Goal: Book appointment/travel/reservation

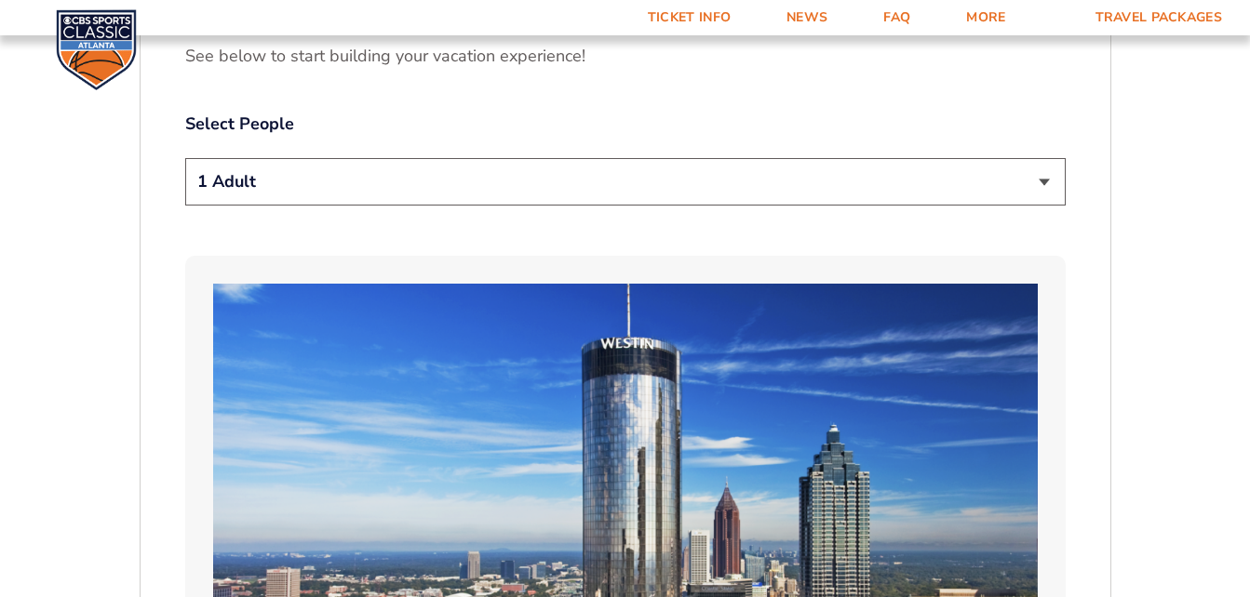
scroll to position [922, 0]
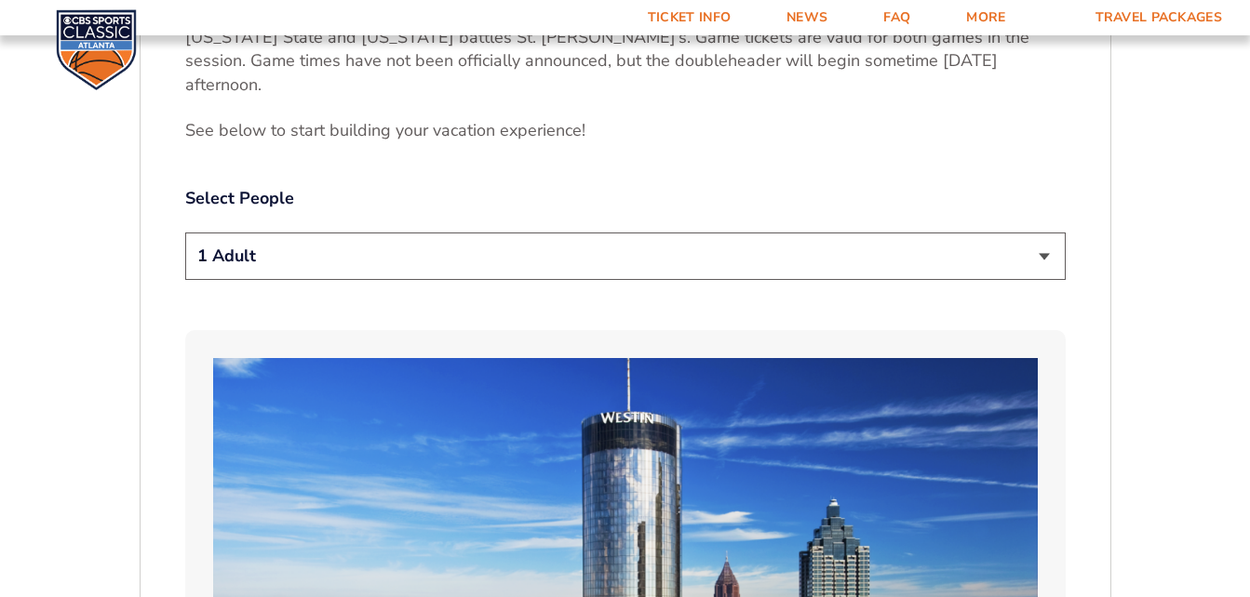
click at [1051, 233] on select "1 Adult 2 Adults 3 Adults 4 Adults 2 Adults + 1 Child 2 Adults + 2 Children 2 A…" at bounding box center [625, 256] width 880 height 47
select select "2 Adults"
click at [185, 233] on select "1 Adult 2 Adults 3 Adults 4 Adults 2 Adults + 1 Child 2 Adults + 2 Children 2 A…" at bounding box center [625, 256] width 880 height 47
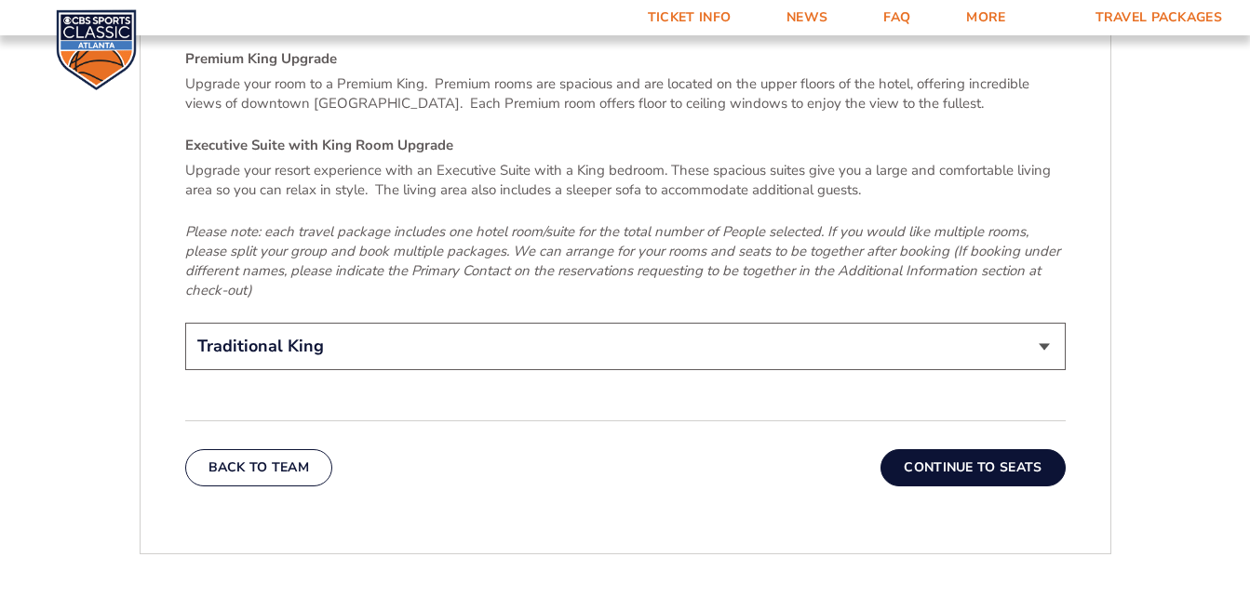
scroll to position [2872, 0]
click at [1034, 322] on select "Traditional King Traditional with 2 Queen Beds Upgrade (+$95 per night) Premium…" at bounding box center [625, 345] width 880 height 47
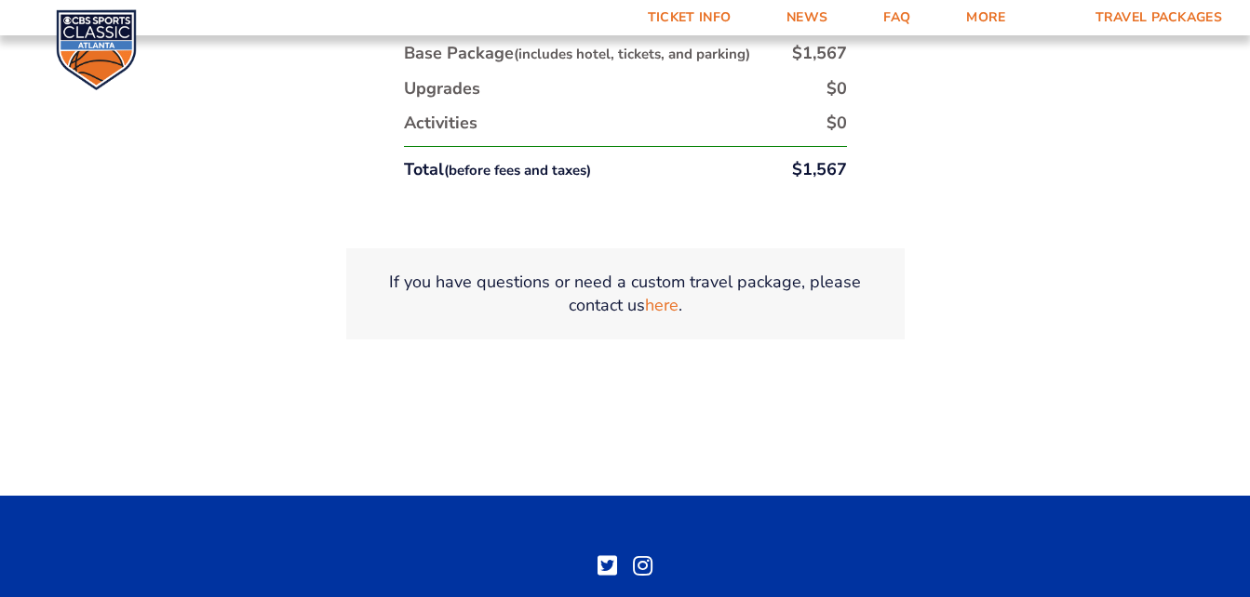
scroll to position [3028, 0]
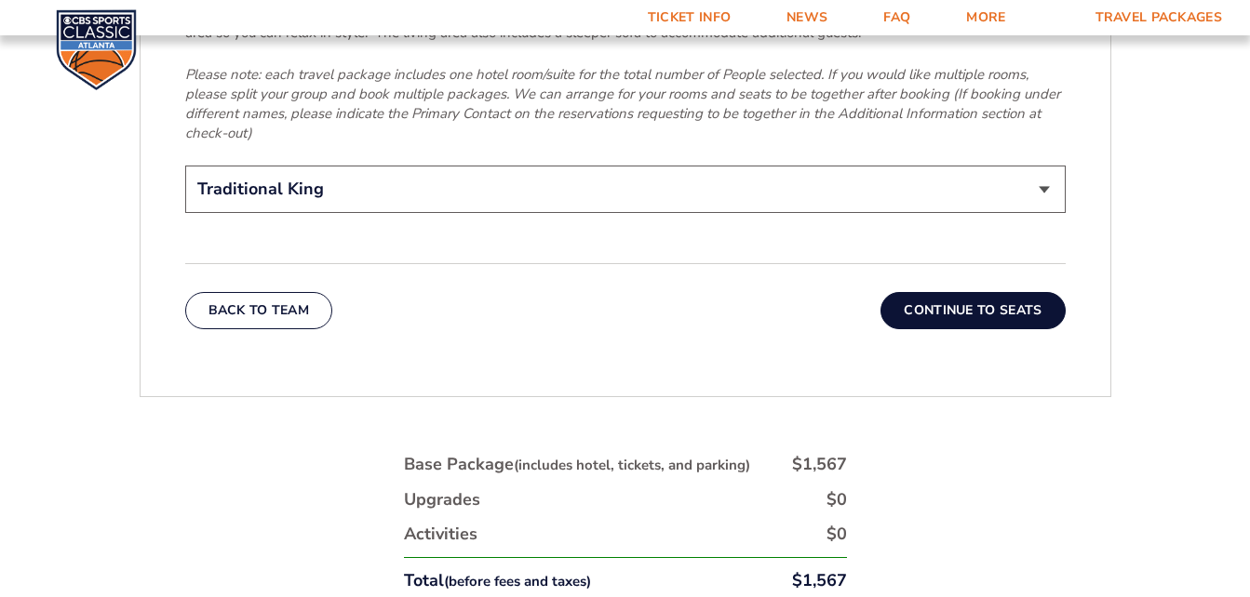
click at [974, 292] on button "Continue To Seats" at bounding box center [972, 310] width 184 height 37
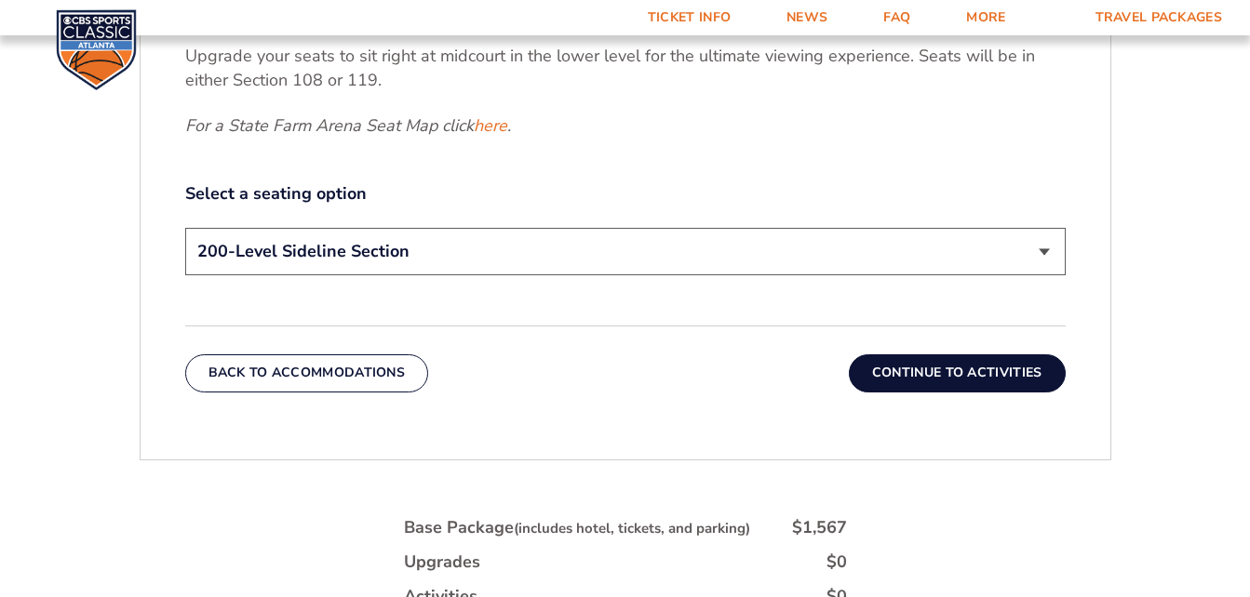
scroll to position [1062, 0]
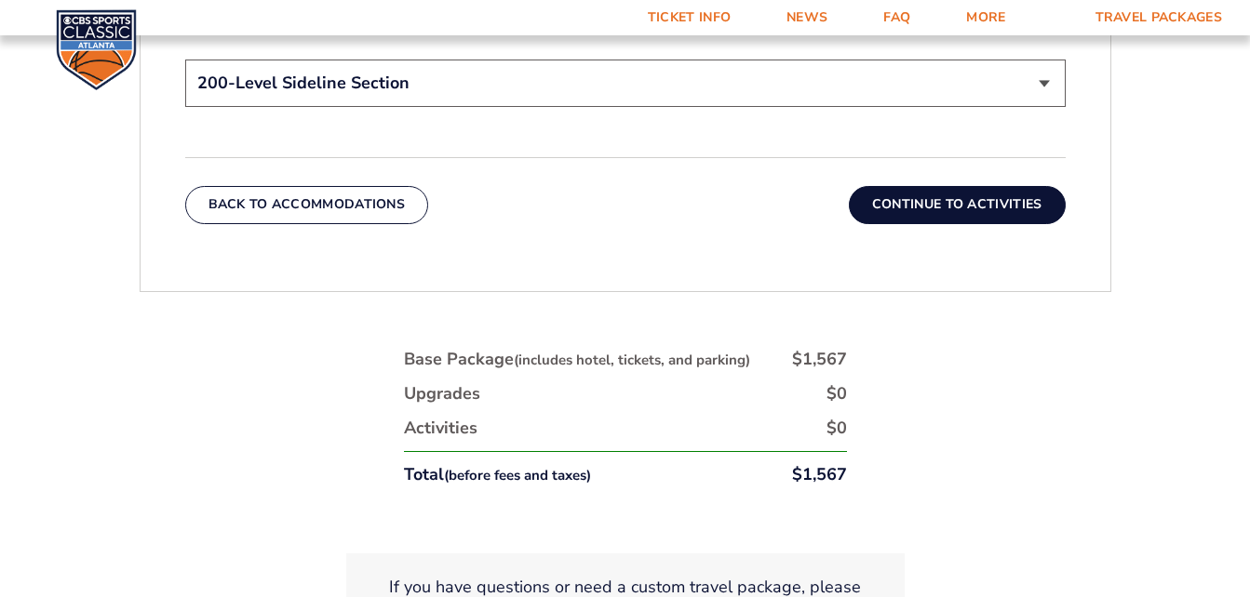
click at [897, 207] on button "Continue To Activities" at bounding box center [957, 204] width 217 height 37
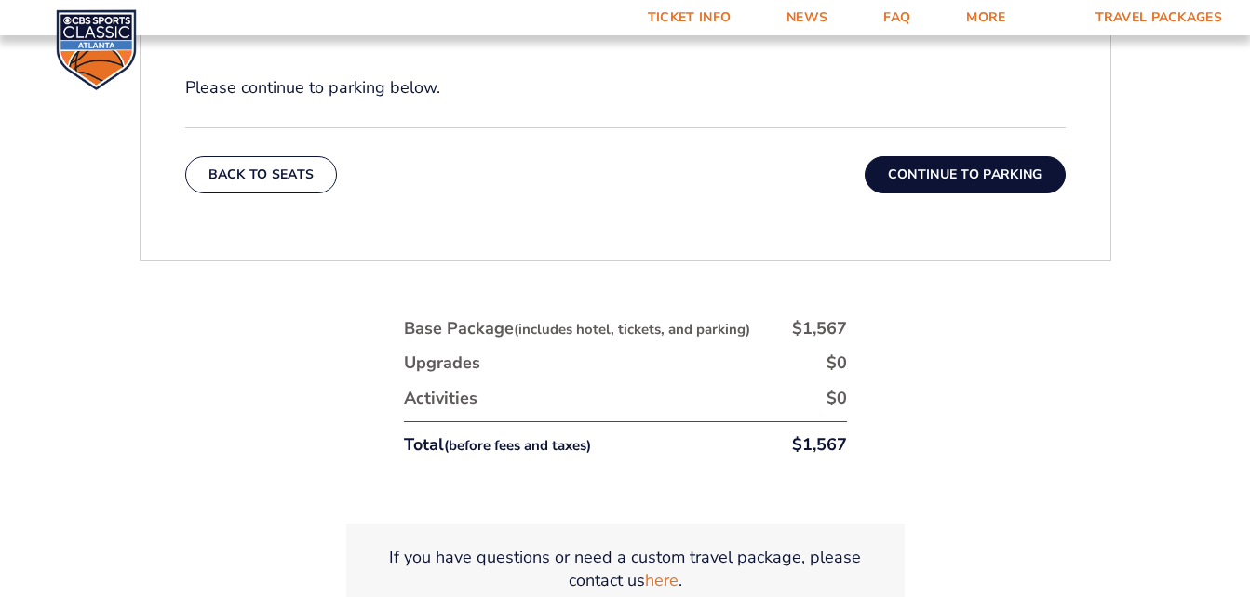
scroll to position [871, 0]
click at [902, 171] on button "Continue To Parking" at bounding box center [964, 173] width 201 height 37
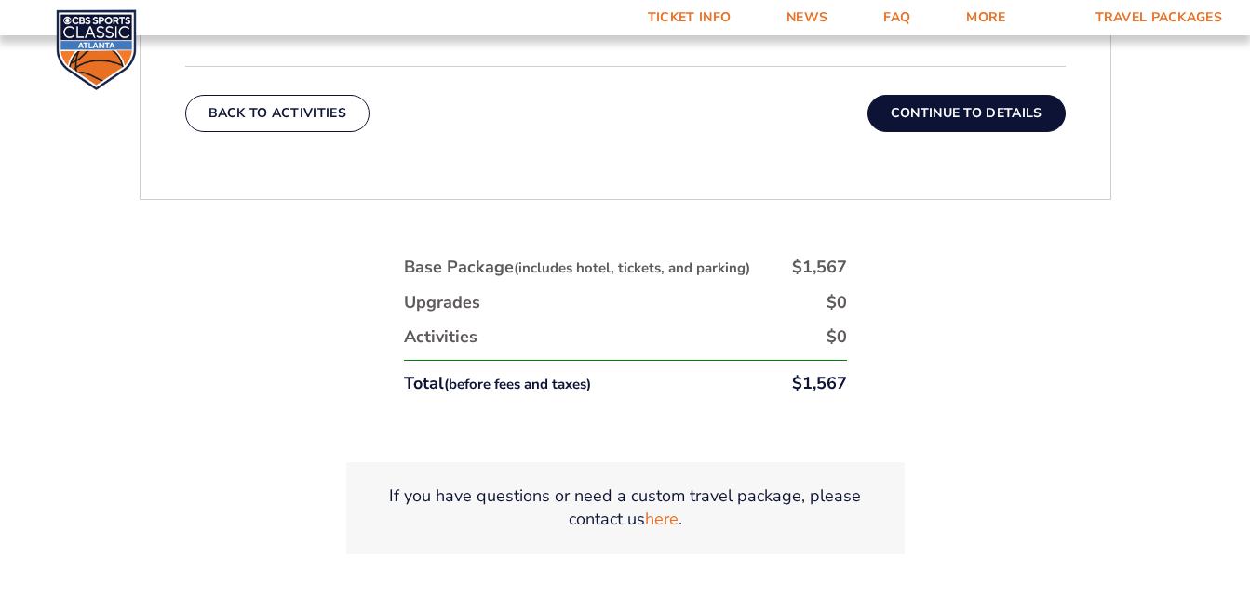
scroll to position [818, 0]
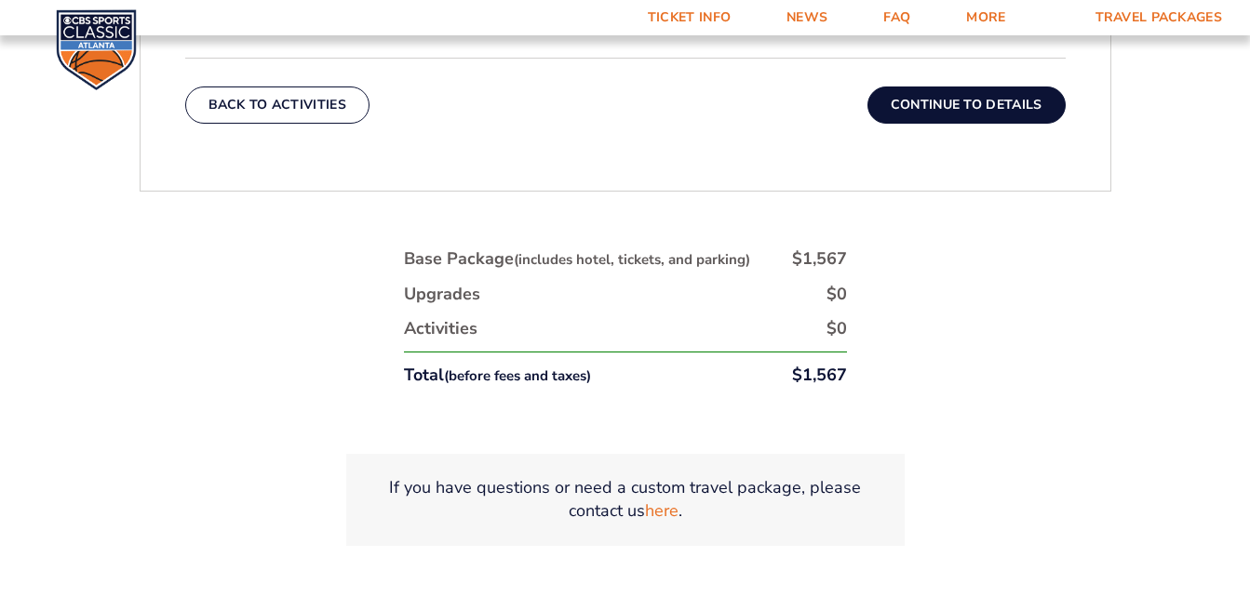
click at [942, 107] on button "Continue To Details" at bounding box center [966, 105] width 198 height 37
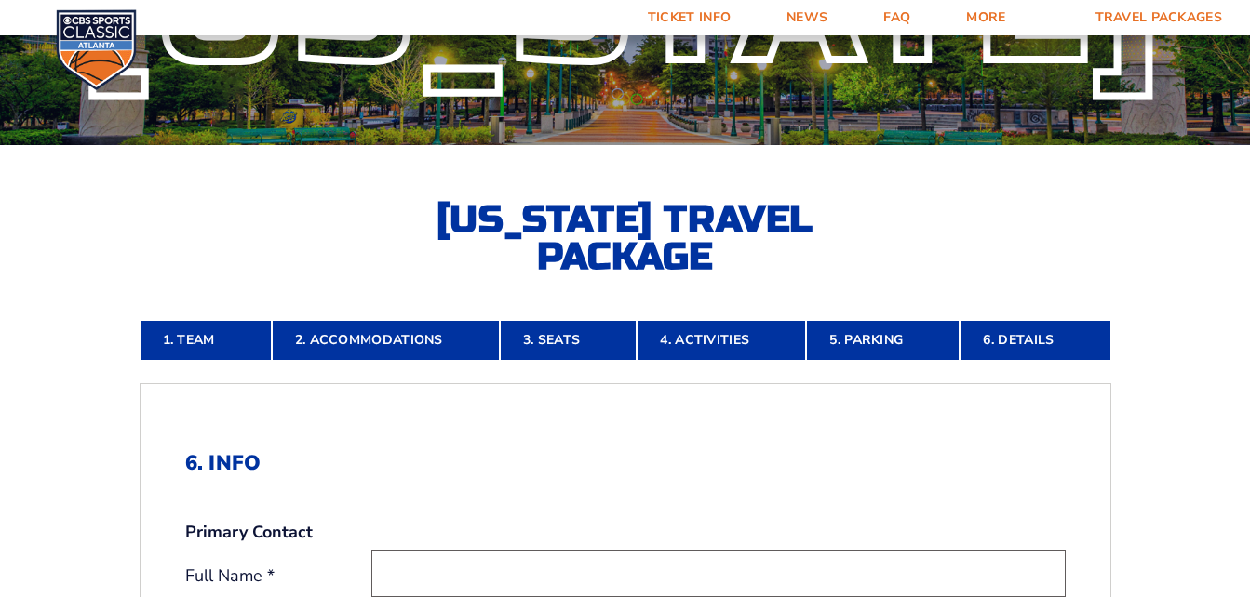
scroll to position [182, 0]
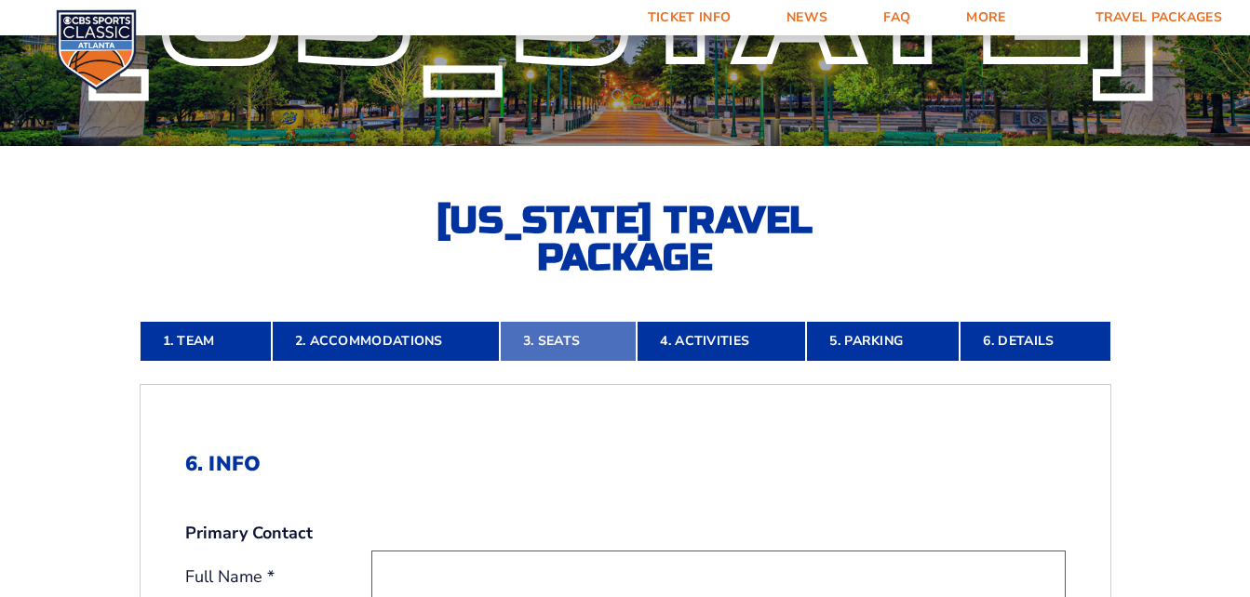
click at [549, 322] on link "3. Seats" at bounding box center [568, 341] width 137 height 41
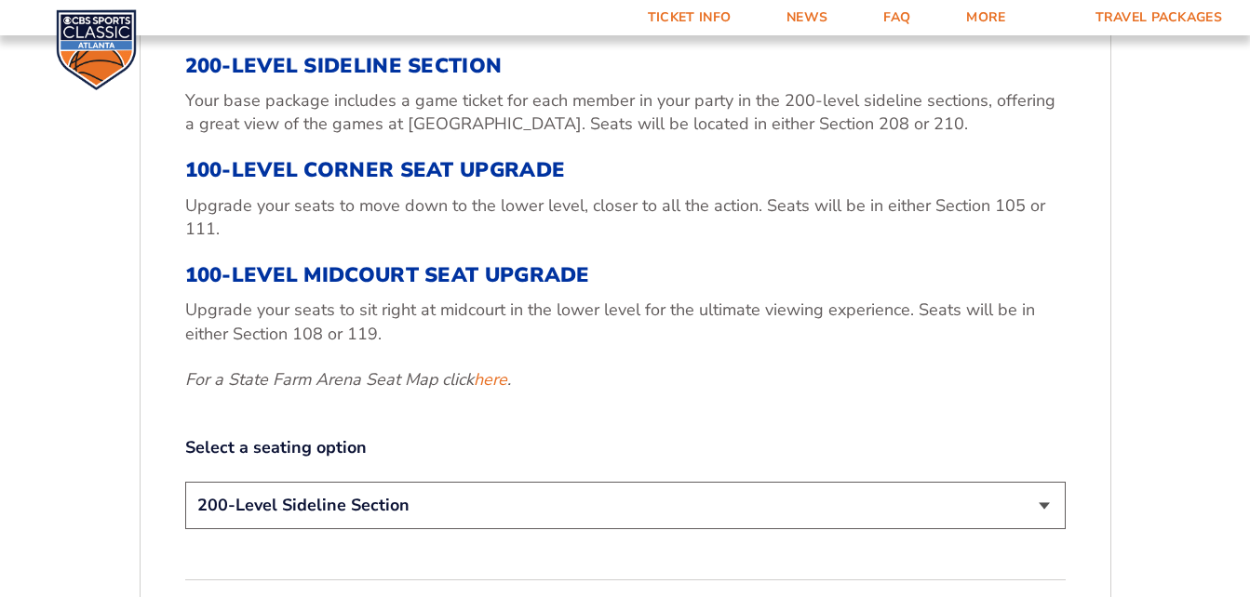
scroll to position [645, 0]
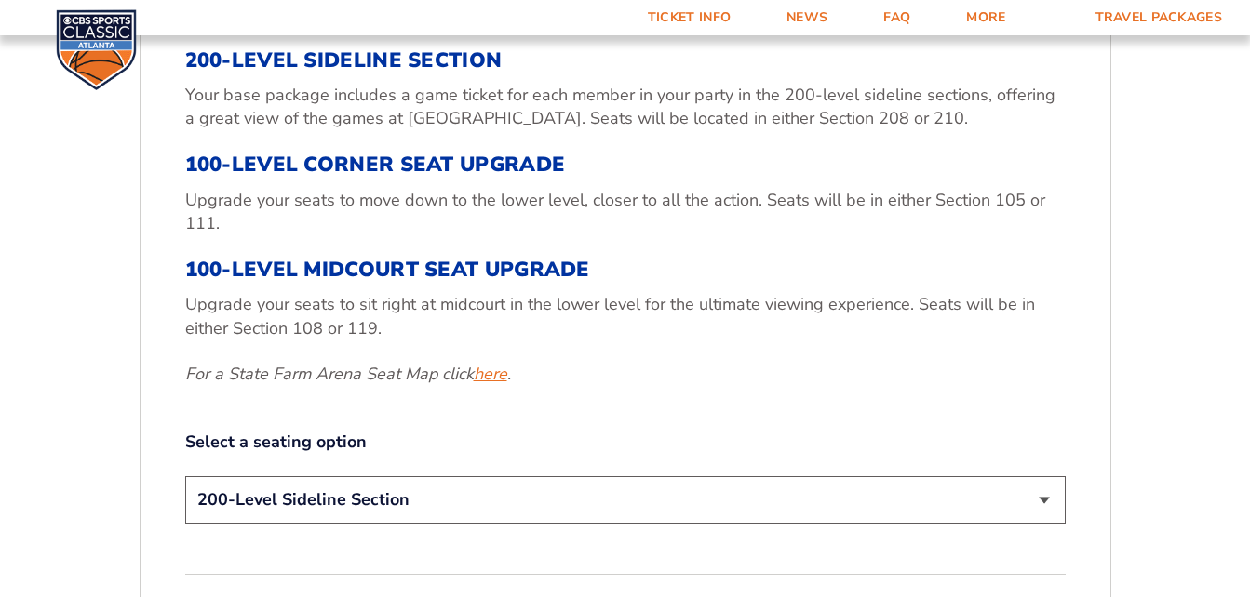
click at [489, 367] on link "here" at bounding box center [490, 374] width 33 height 23
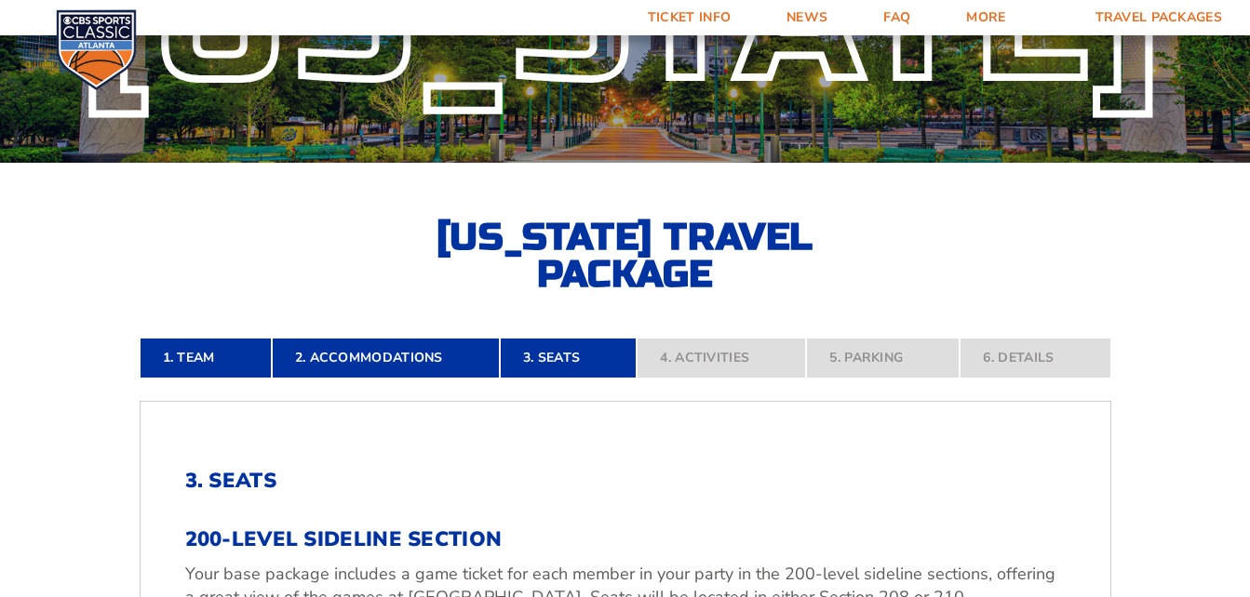
scroll to position [167, 0]
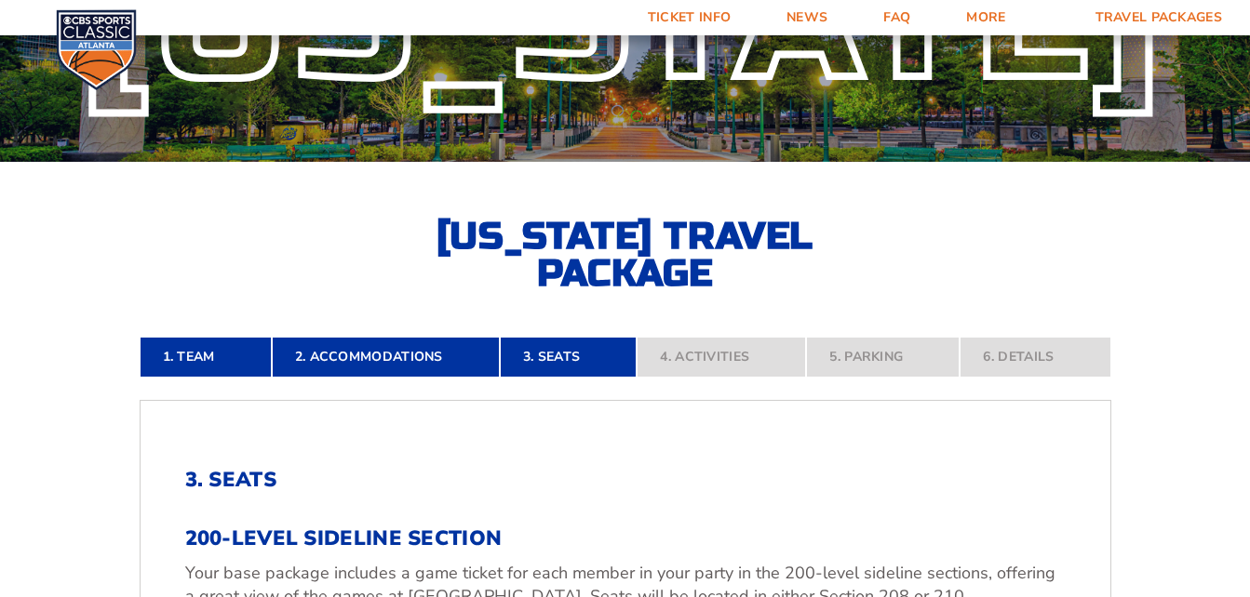
click at [558, 353] on nav "1. Team 2. Accommodations 3. Seats 4. Activities 5. Parking 6. Details" at bounding box center [625, 357] width 971 height 41
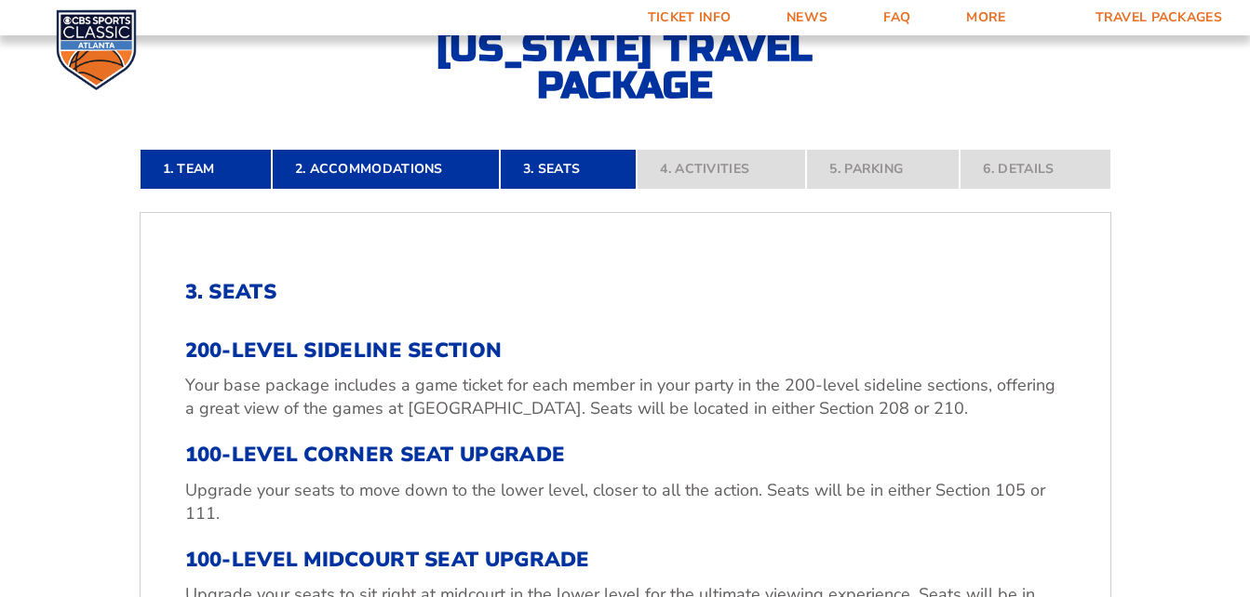
scroll to position [0, 0]
